Goal: Task Accomplishment & Management: Manage account settings

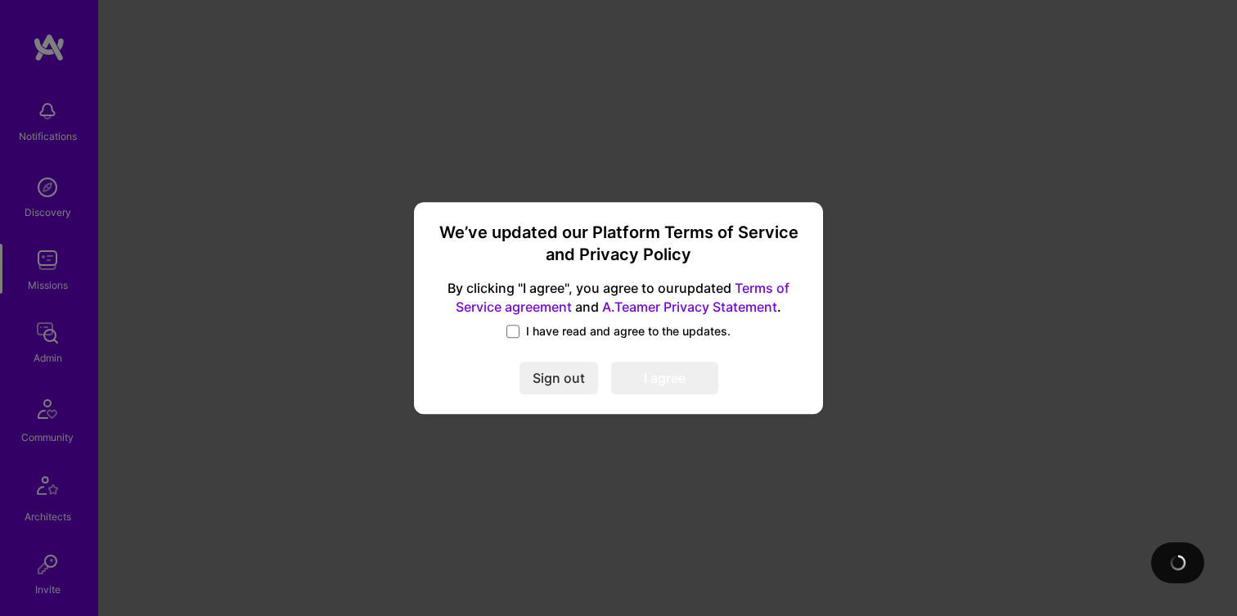
click at [581, 330] on span "I have read and agree to the updates." at bounding box center [628, 331] width 204 height 16
click at [0, 0] on input "I have read and agree to the updates." at bounding box center [0, 0] width 0 height 0
click at [653, 373] on button "I agree" at bounding box center [664, 378] width 107 height 33
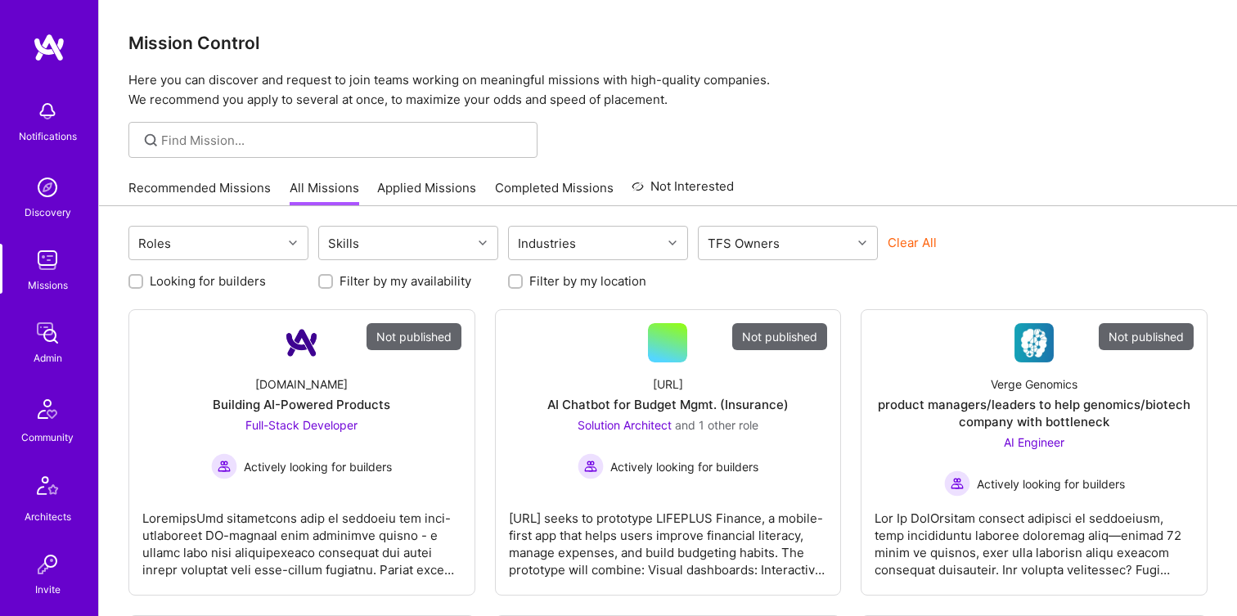
click at [52, 340] on img at bounding box center [47, 333] width 33 height 33
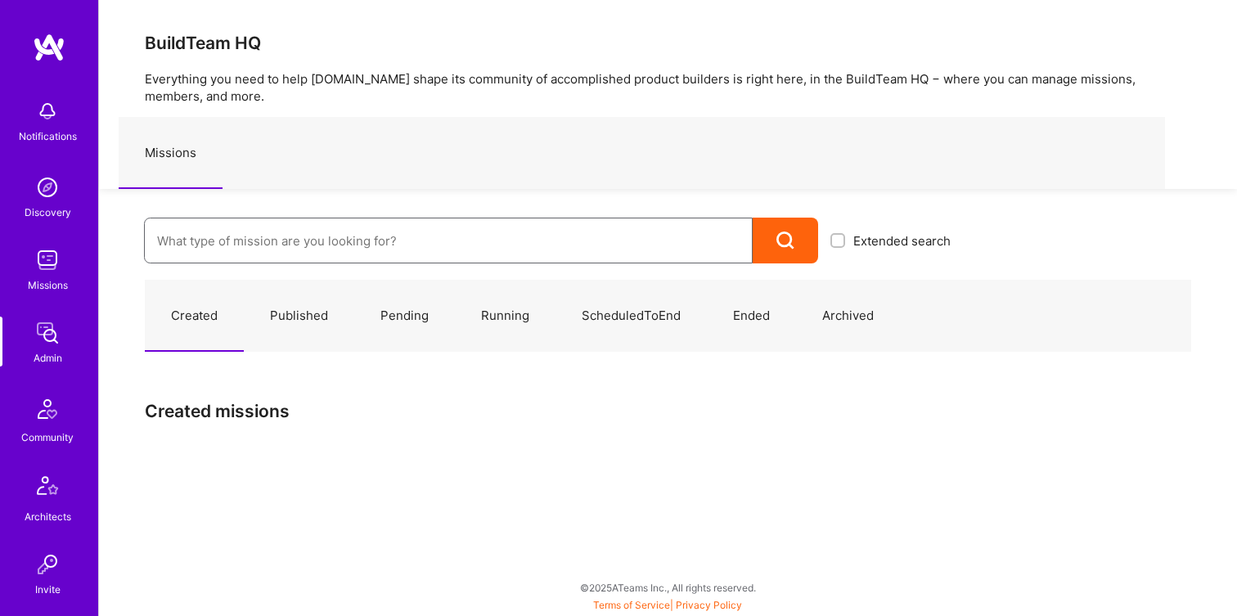
click at [319, 229] on input at bounding box center [448, 241] width 582 height 42
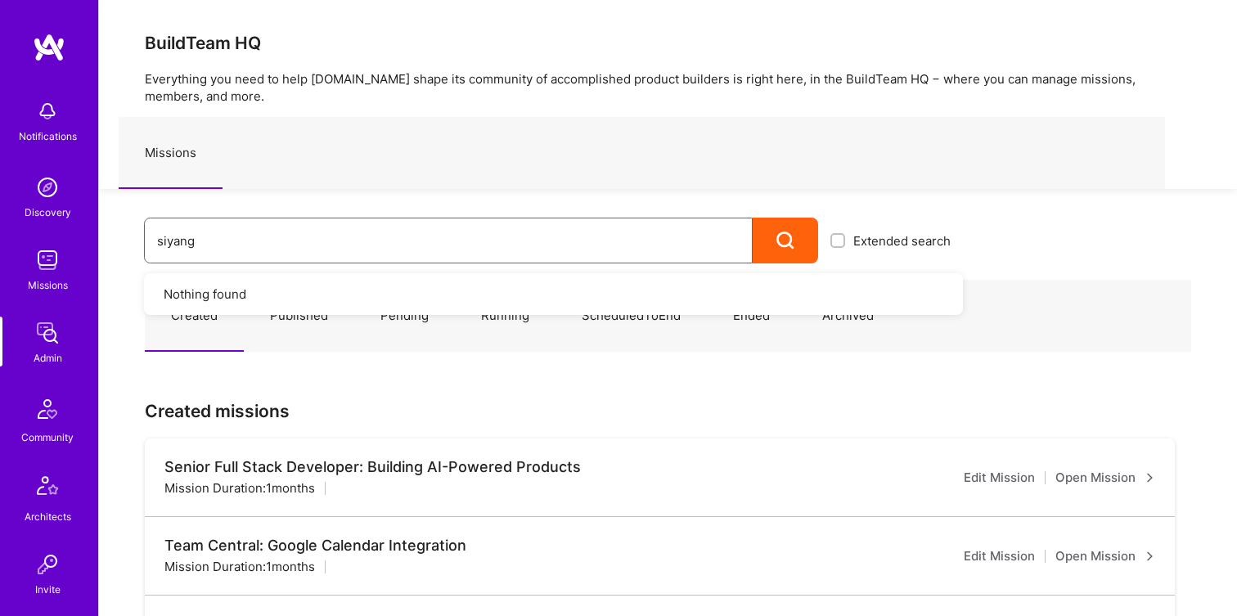
type input "siyang"
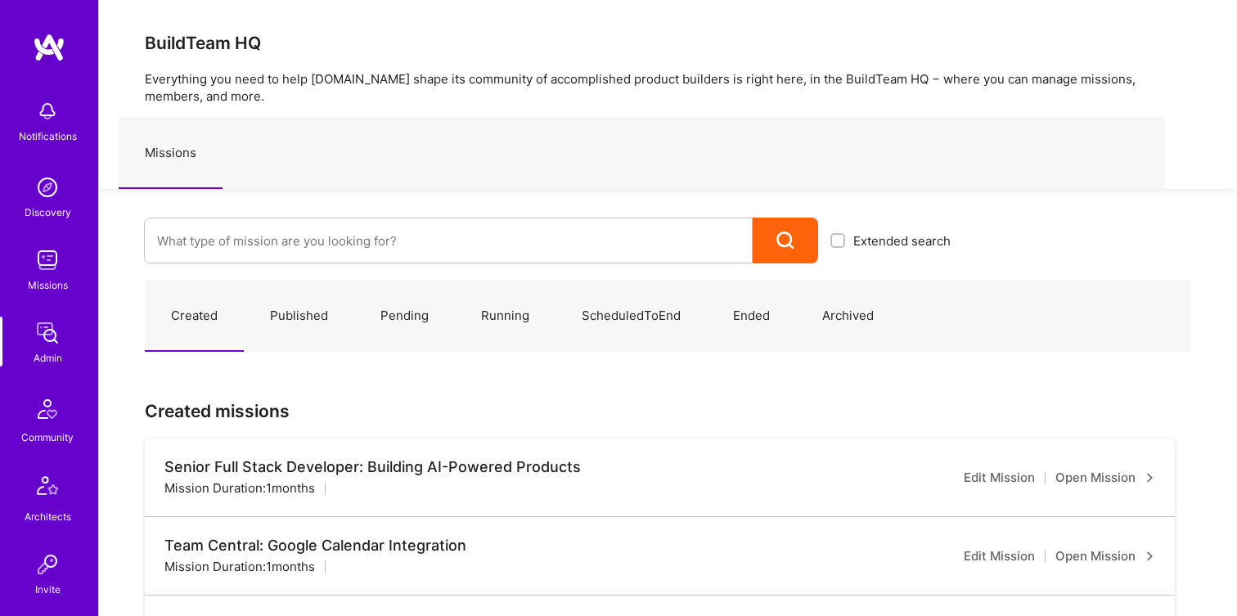
click at [43, 343] on img at bounding box center [47, 333] width 33 height 33
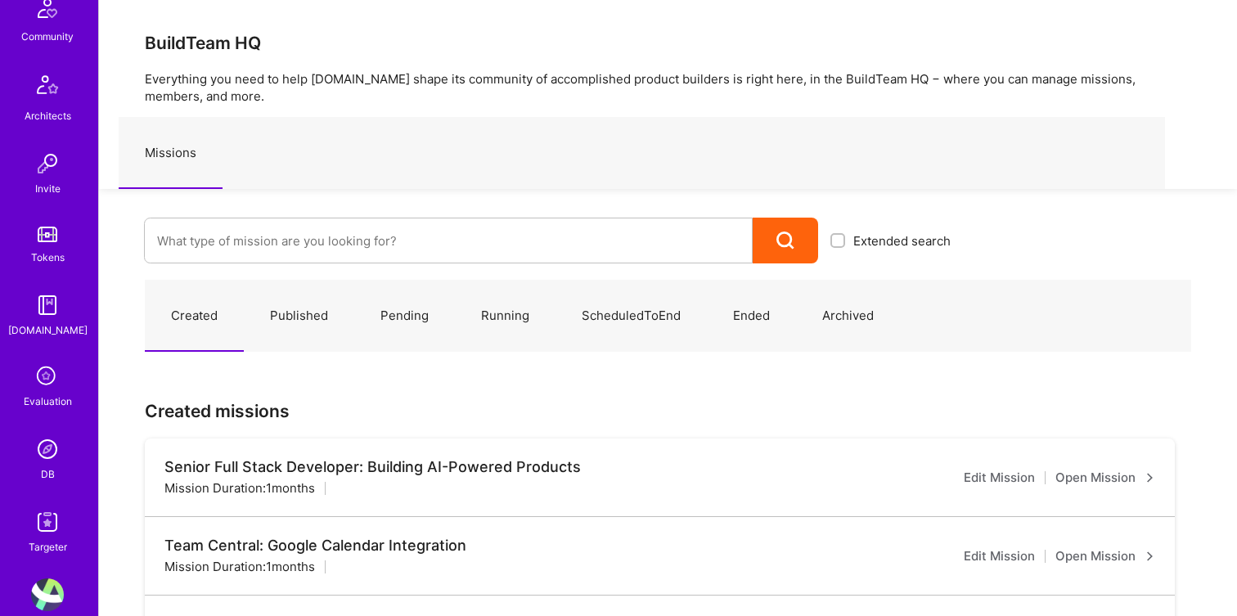
scroll to position [428, 0]
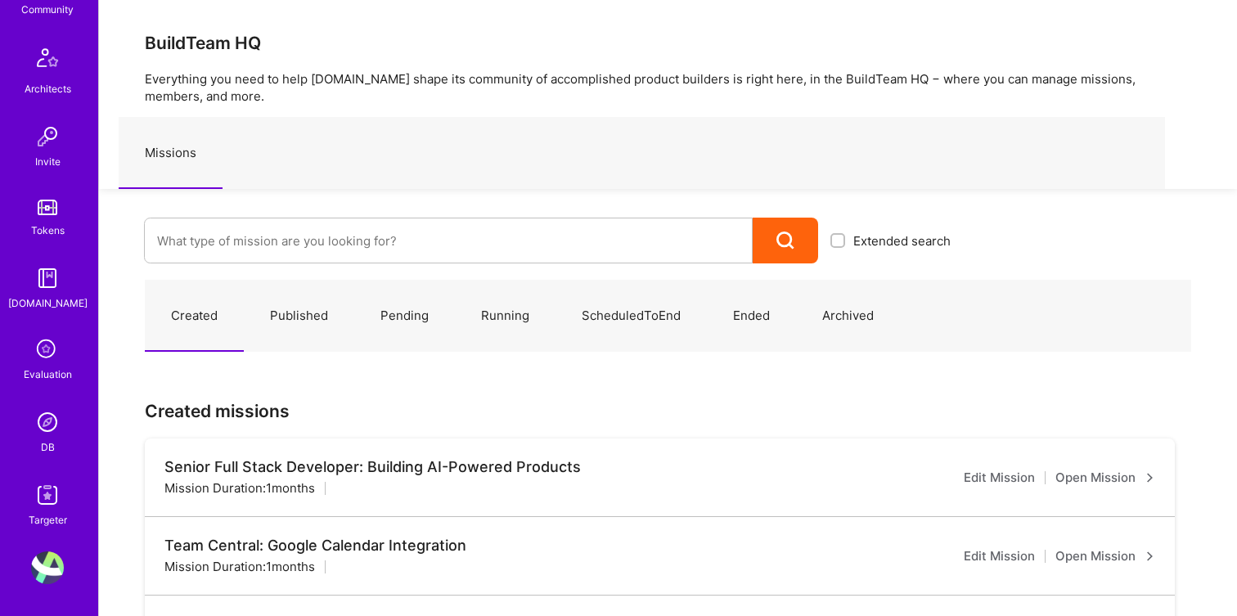
click at [51, 431] on img at bounding box center [47, 422] width 33 height 33
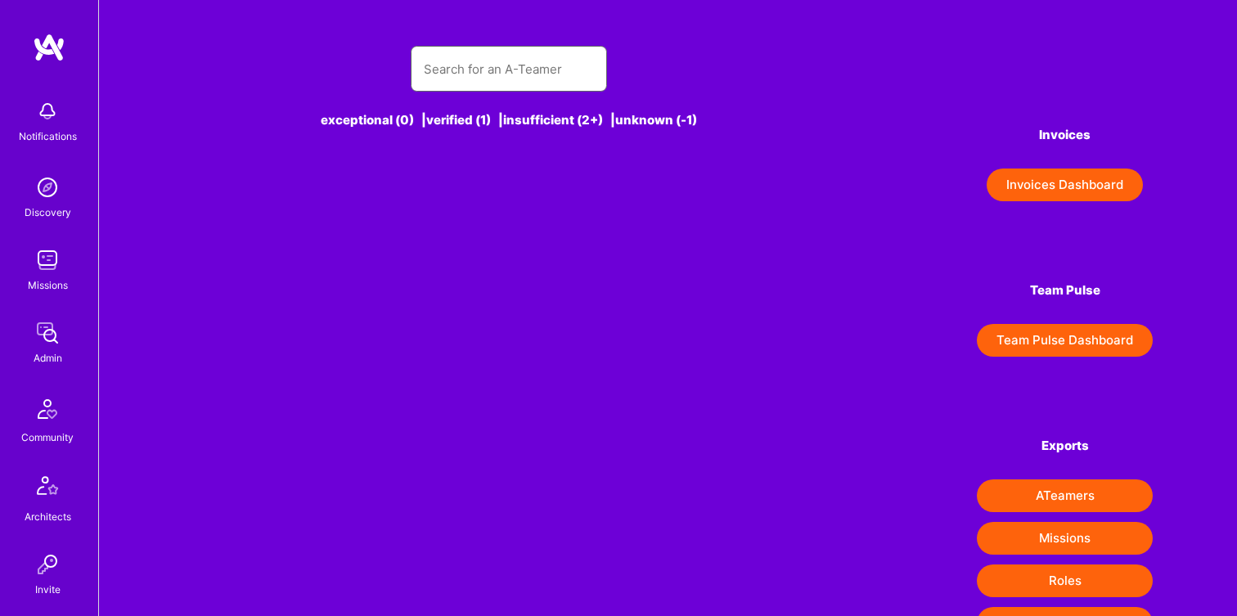
click at [471, 85] on input "text" at bounding box center [509, 69] width 170 height 42
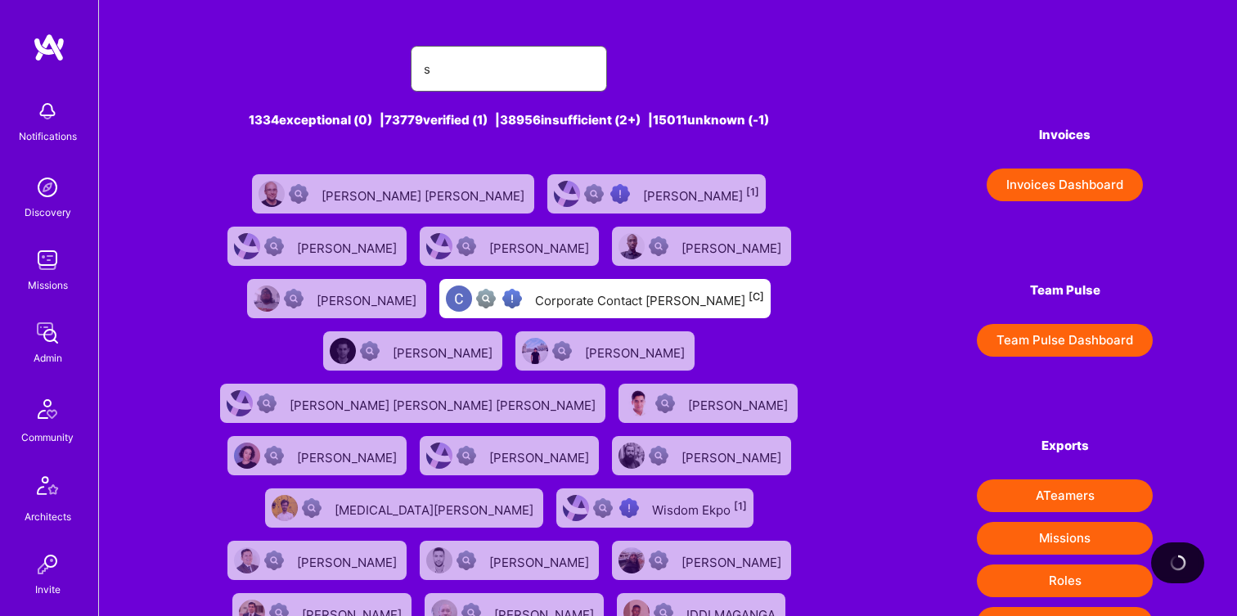
type input "si"
type input "[PERSON_NAME]"
type input "siyang"
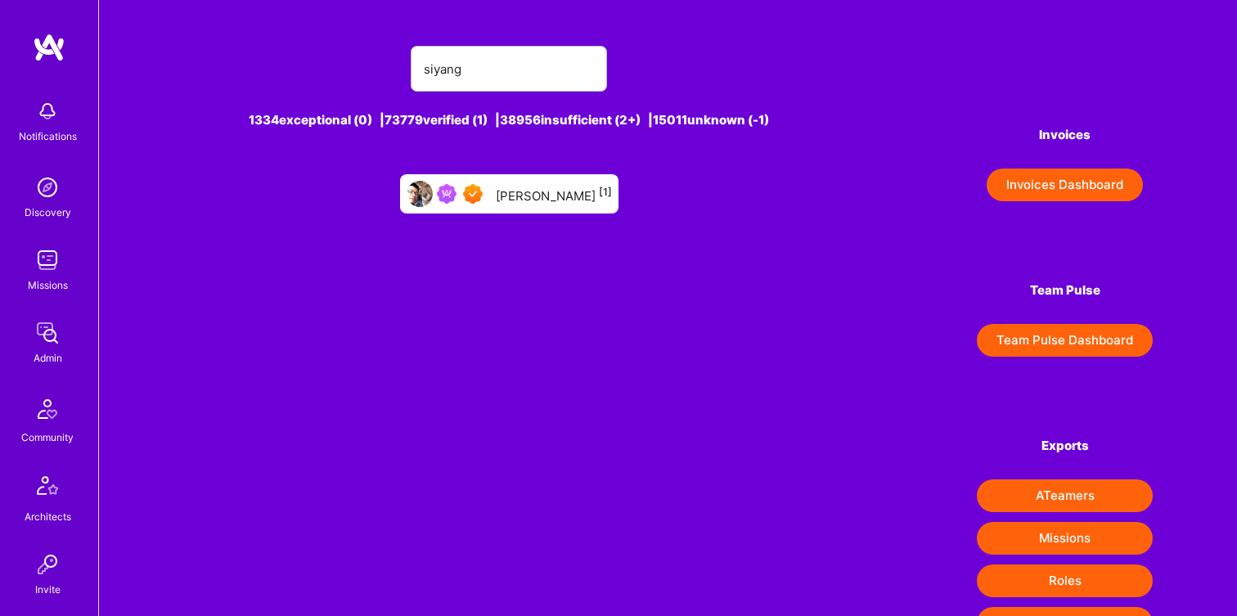
click at [535, 184] on div "[PERSON_NAME] [1]" at bounding box center [554, 193] width 116 height 21
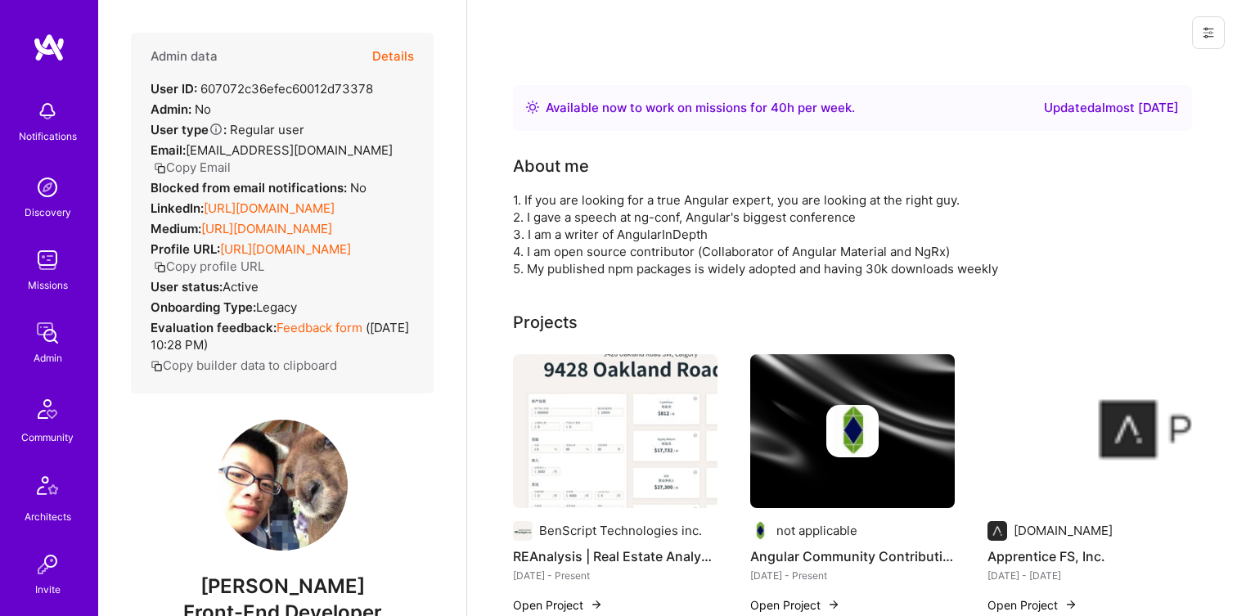
click at [1213, 22] on button at bounding box center [1208, 32] width 33 height 33
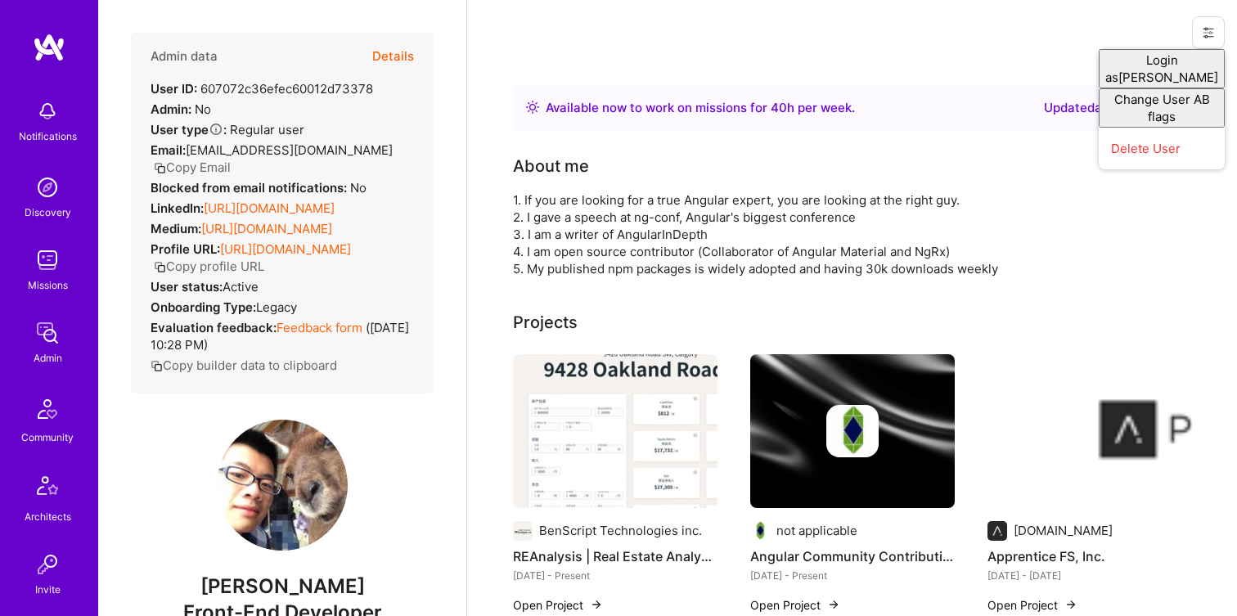
click at [944, 29] on div "Login as [PERSON_NAME] Change User AB flags Delete User" at bounding box center [852, 32] width 770 height 65
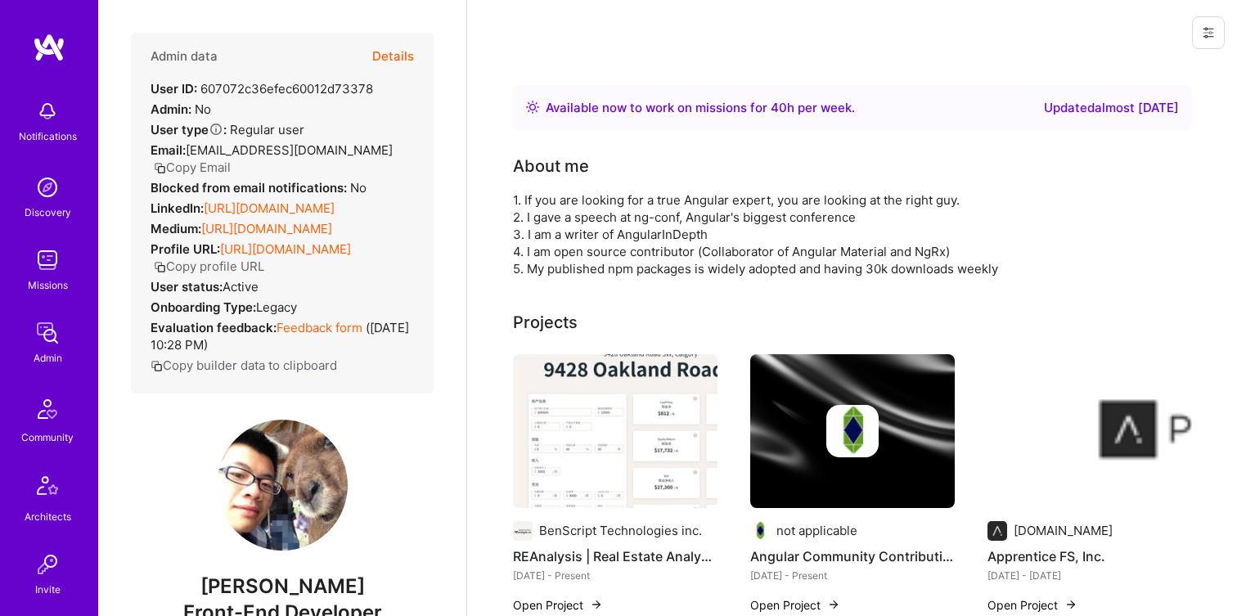
click at [399, 55] on button "Details" at bounding box center [393, 56] width 42 height 47
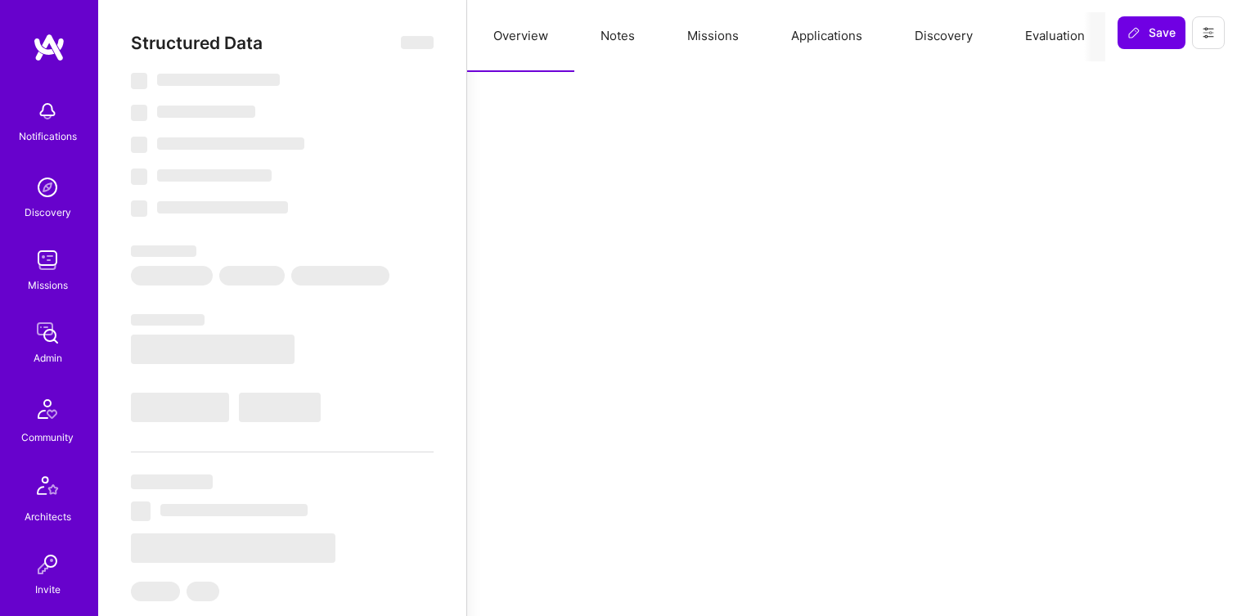
select select "Right Now"
select select "7"
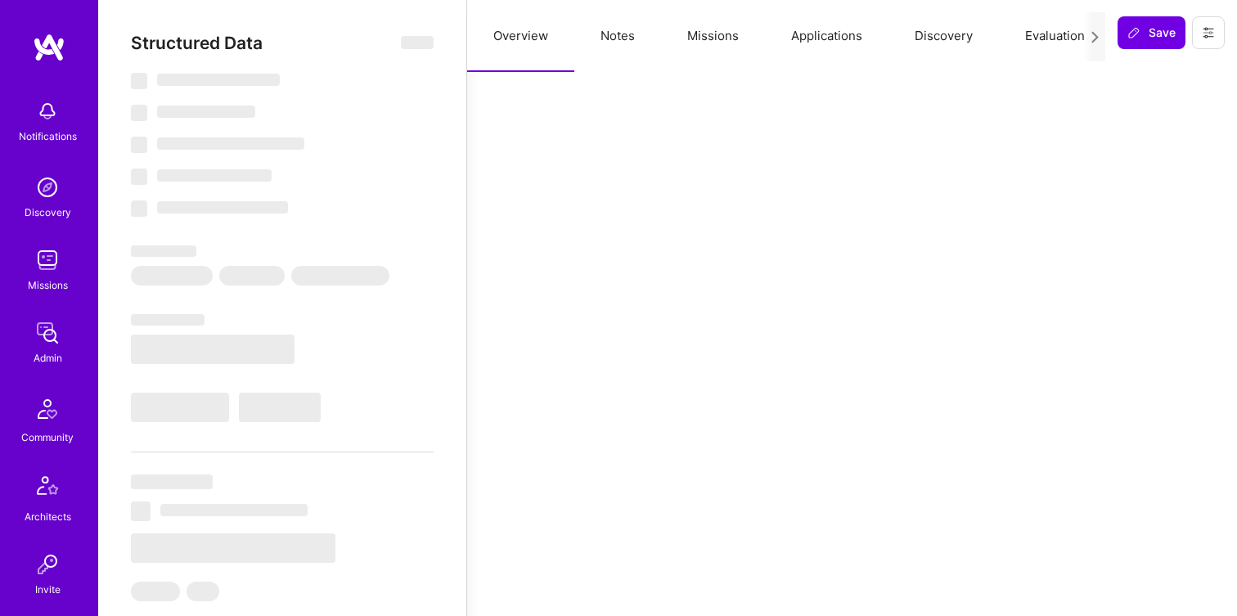
select select "CA"
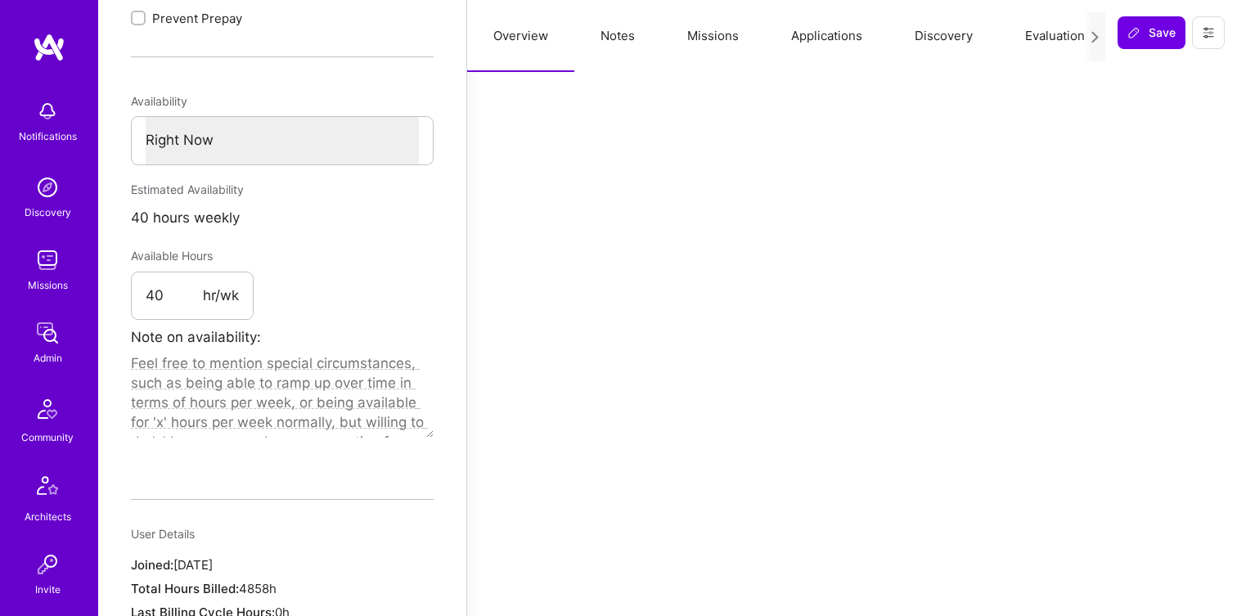
scroll to position [752, 0]
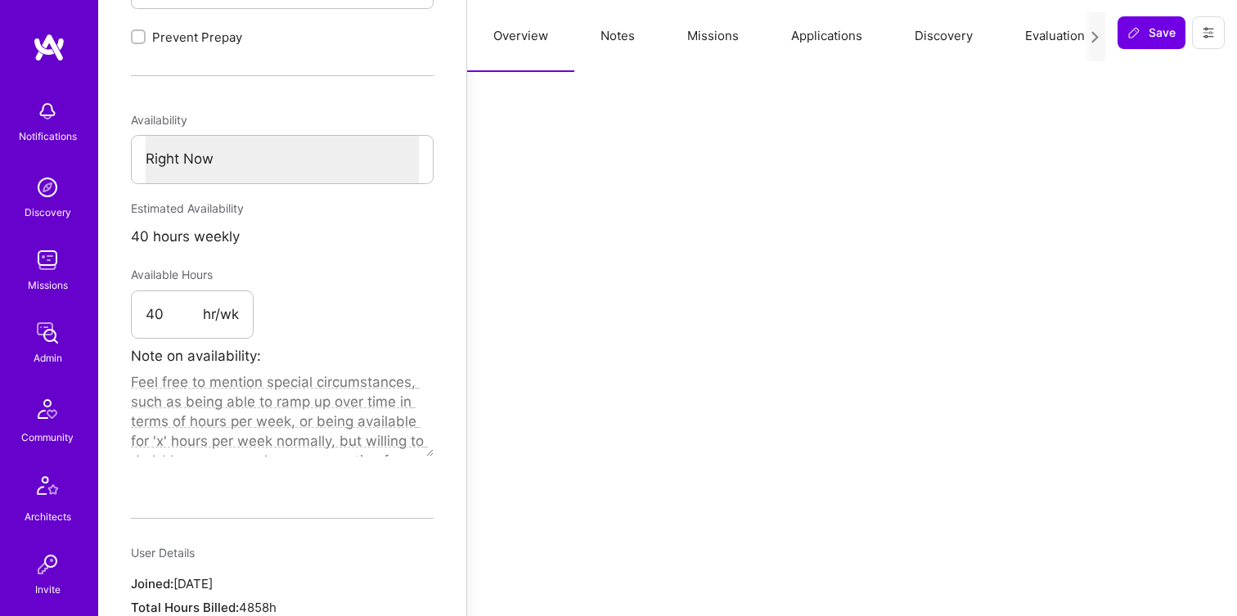
click at [1091, 39] on icon at bounding box center [1095, 37] width 12 height 12
click at [586, 25] on button "Notes" at bounding box center [592, 36] width 87 height 72
type textarea "x"
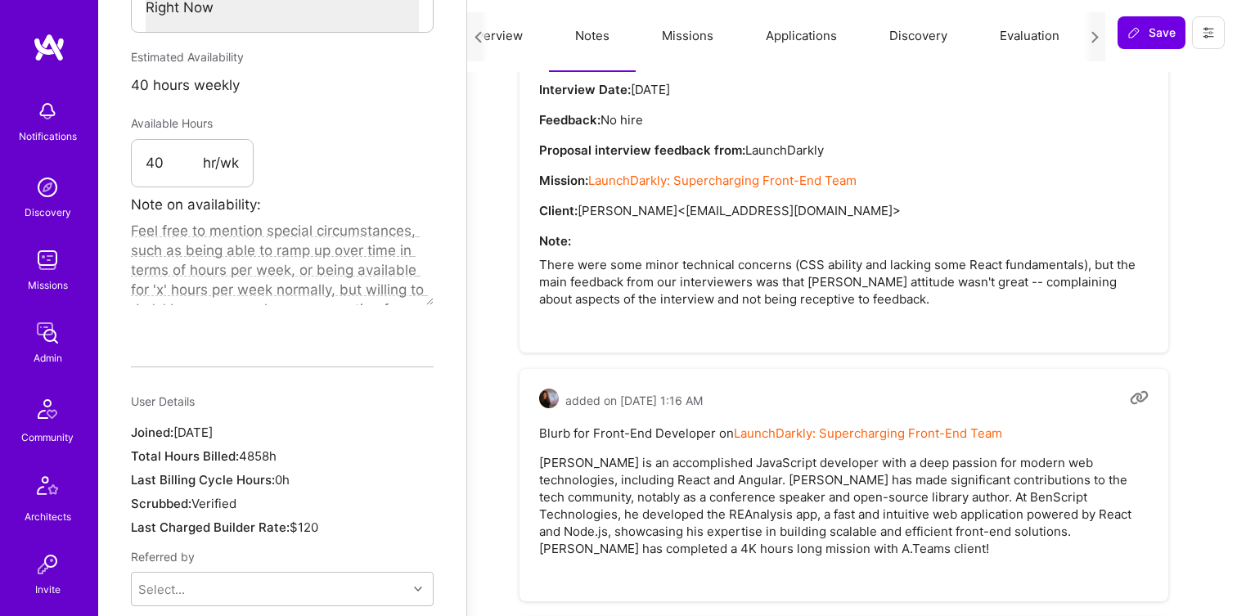
scroll to position [428, 0]
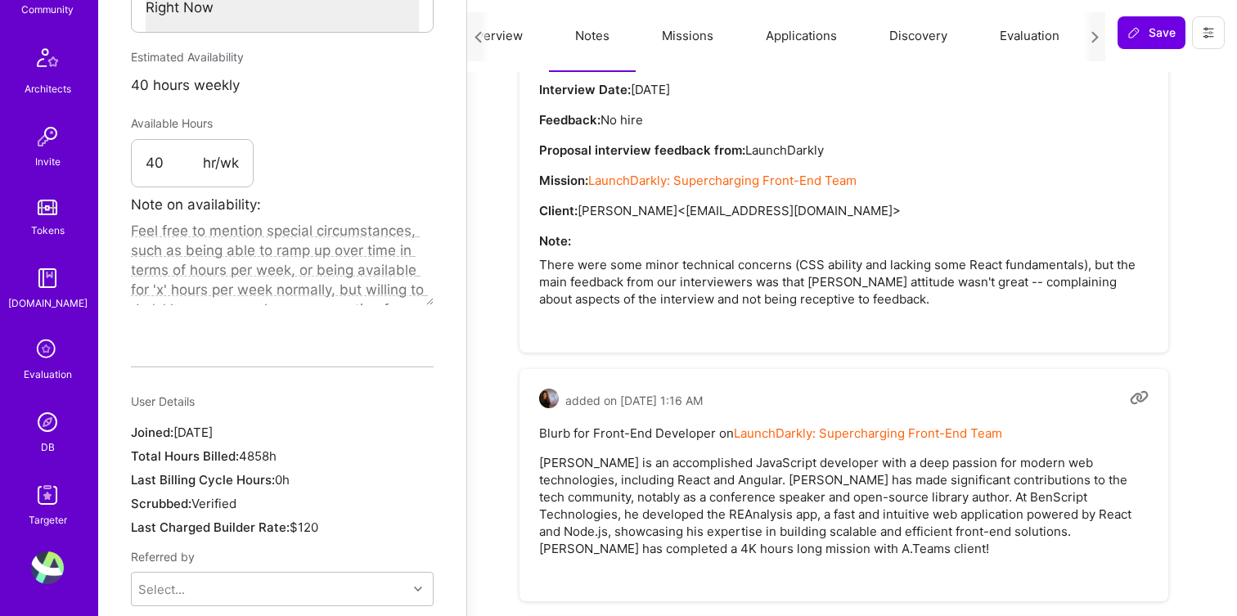
click at [45, 426] on img at bounding box center [47, 422] width 33 height 33
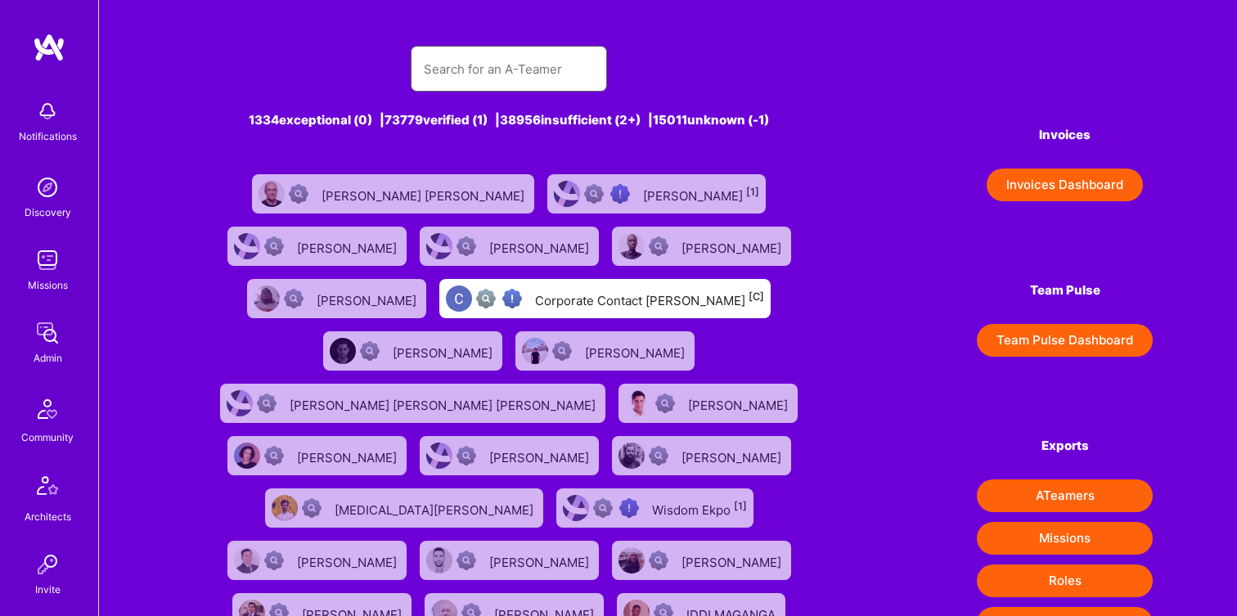
click at [482, 77] on input "text" at bounding box center [509, 69] width 170 height 42
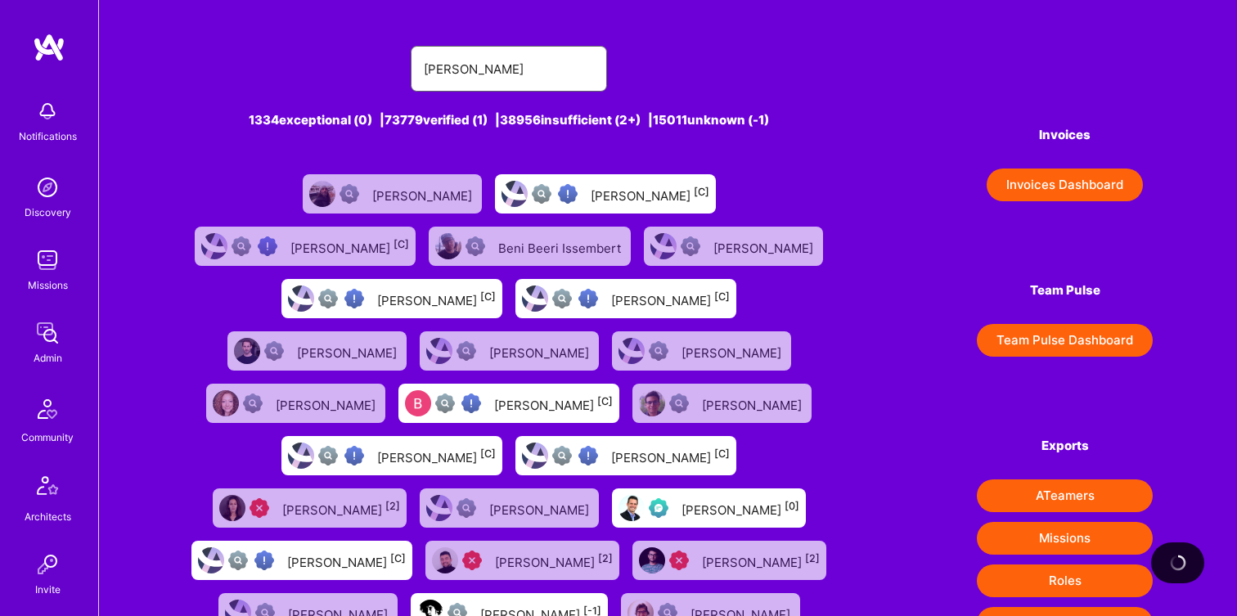
type input "[PERSON_NAME]"
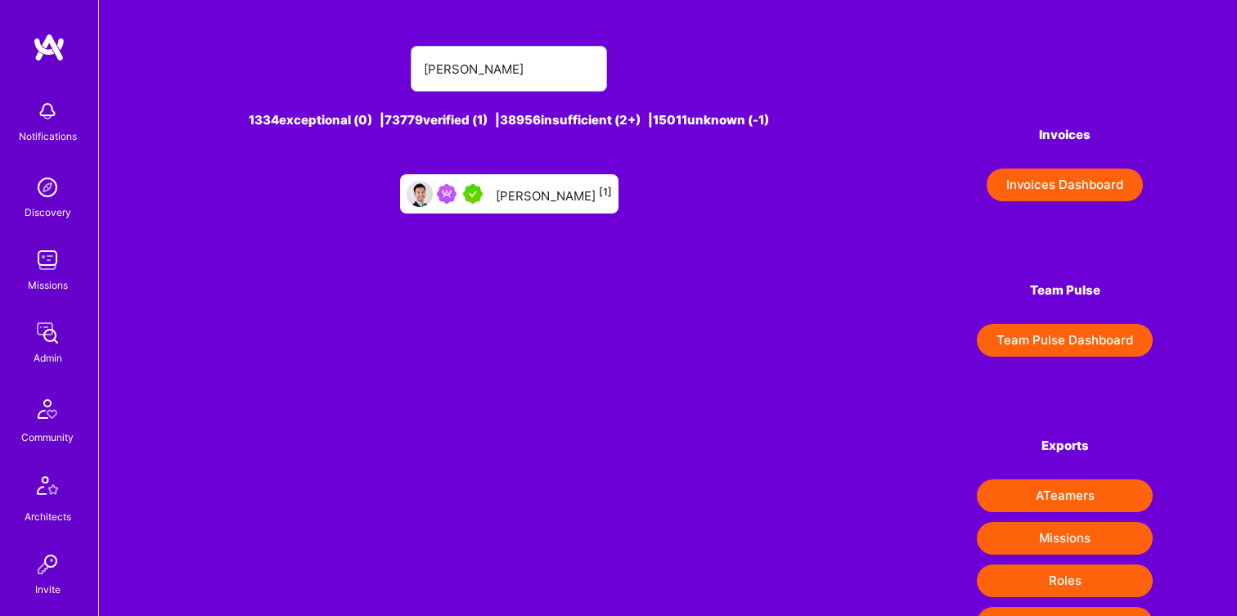
click at [489, 185] on div at bounding box center [463, 194] width 52 height 20
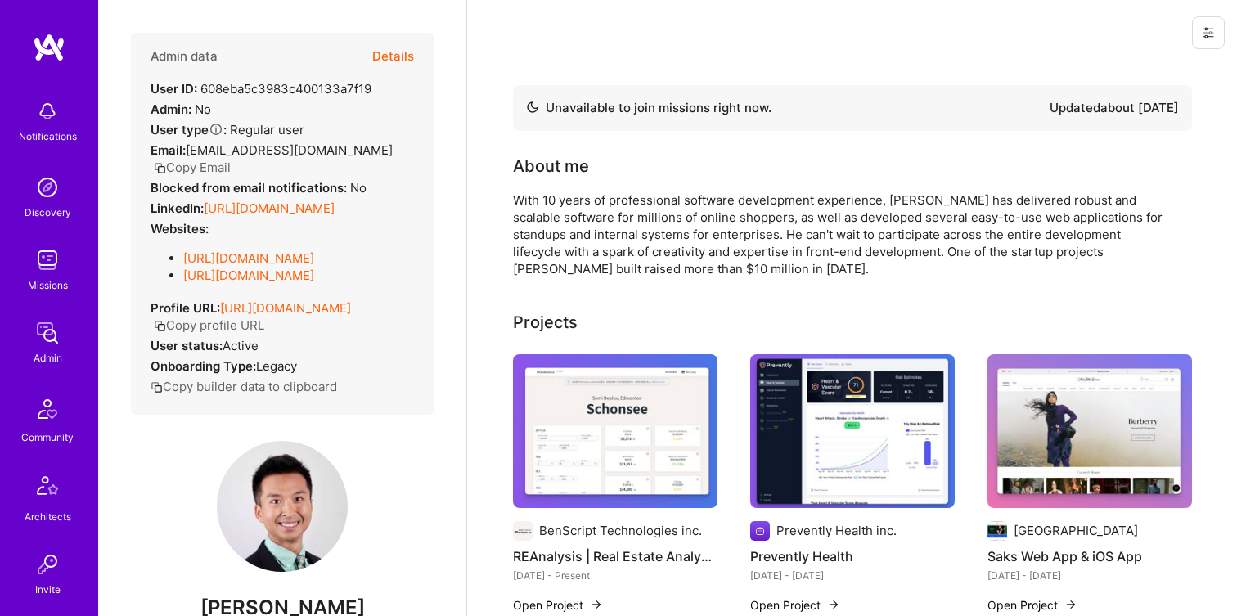
click at [388, 60] on button "Details" at bounding box center [393, 56] width 42 height 47
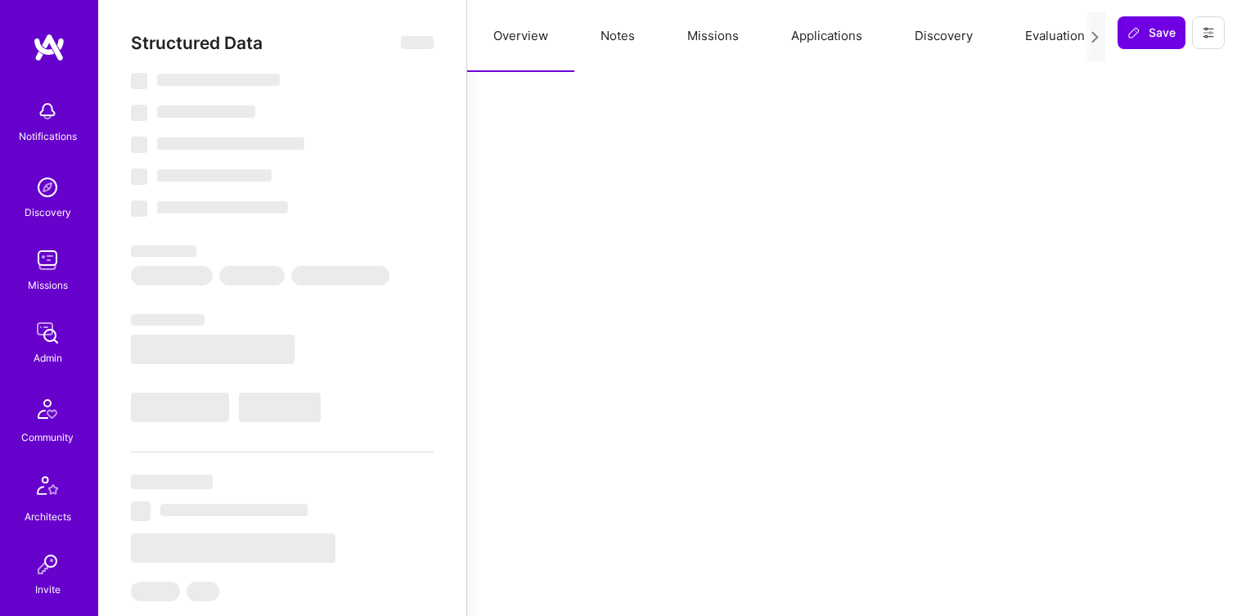
type textarea "x"
select select "Not Available"
select select "3 Months"
select select "5"
select select "7"
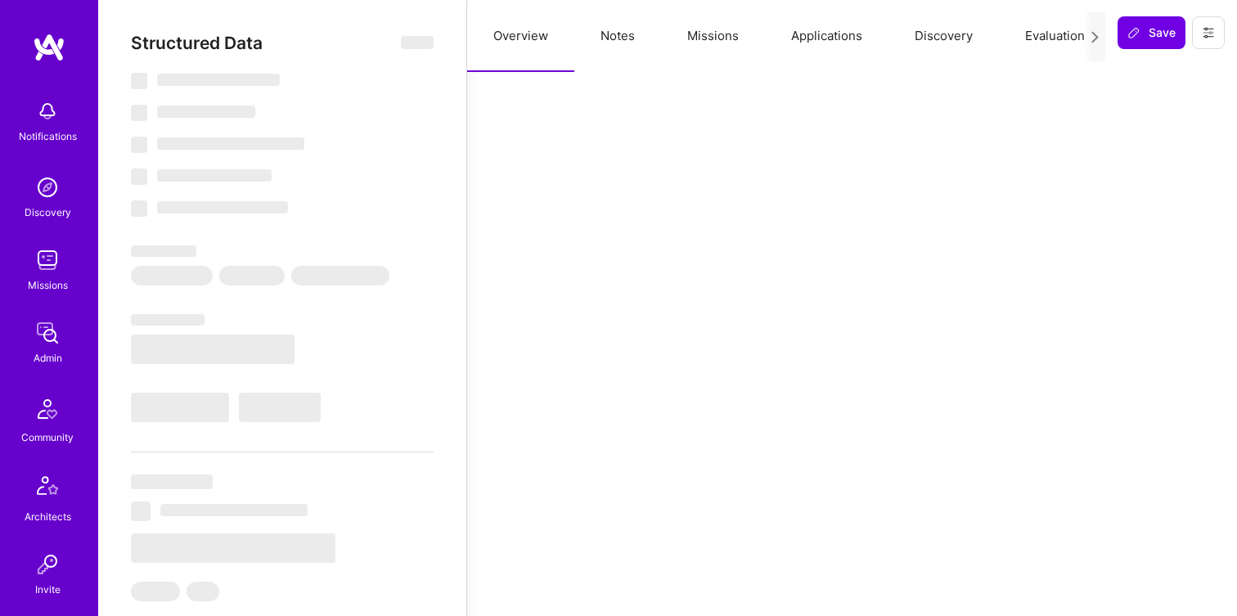
select select "6"
select select "7"
select select "CA"
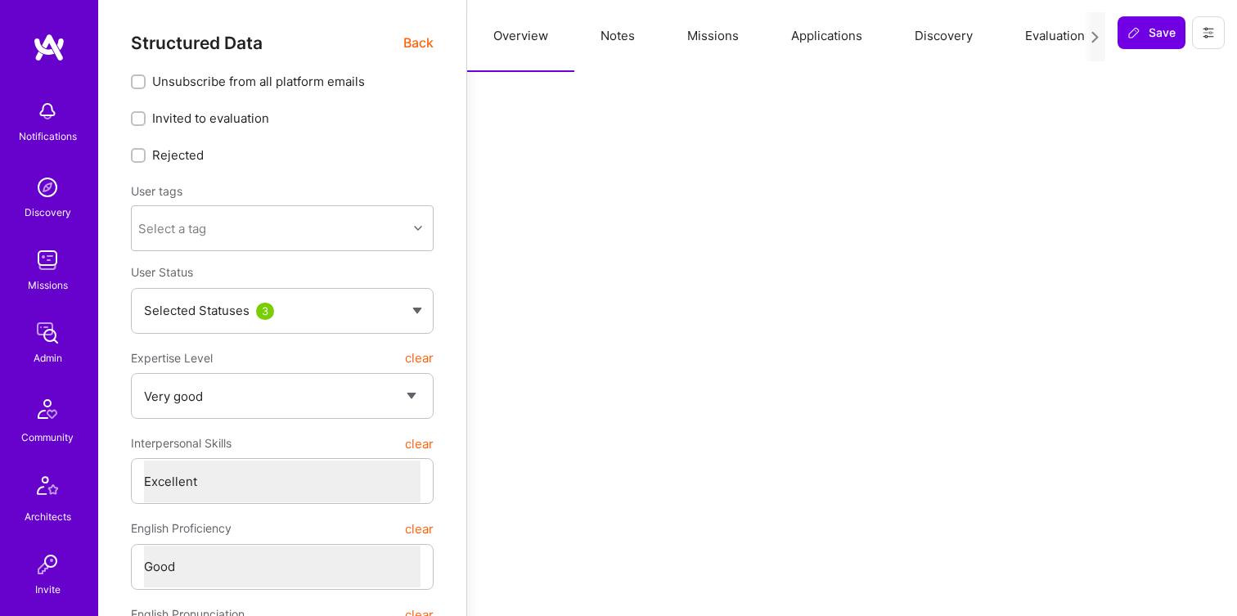
click at [625, 43] on button "Notes" at bounding box center [617, 36] width 87 height 72
type textarea "x"
